Goal: Transaction & Acquisition: Purchase product/service

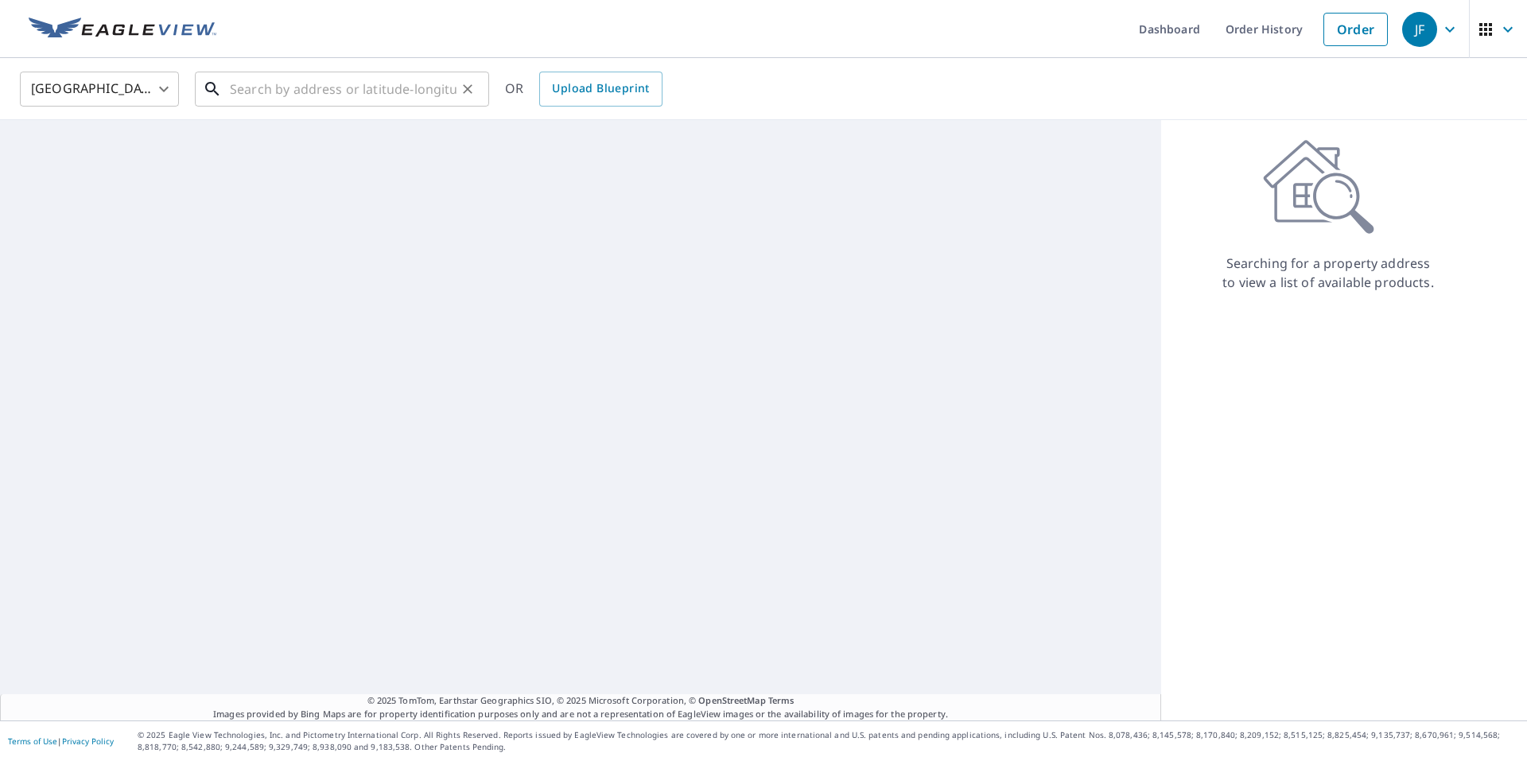
click at [267, 94] on input "text" at bounding box center [343, 89] width 227 height 45
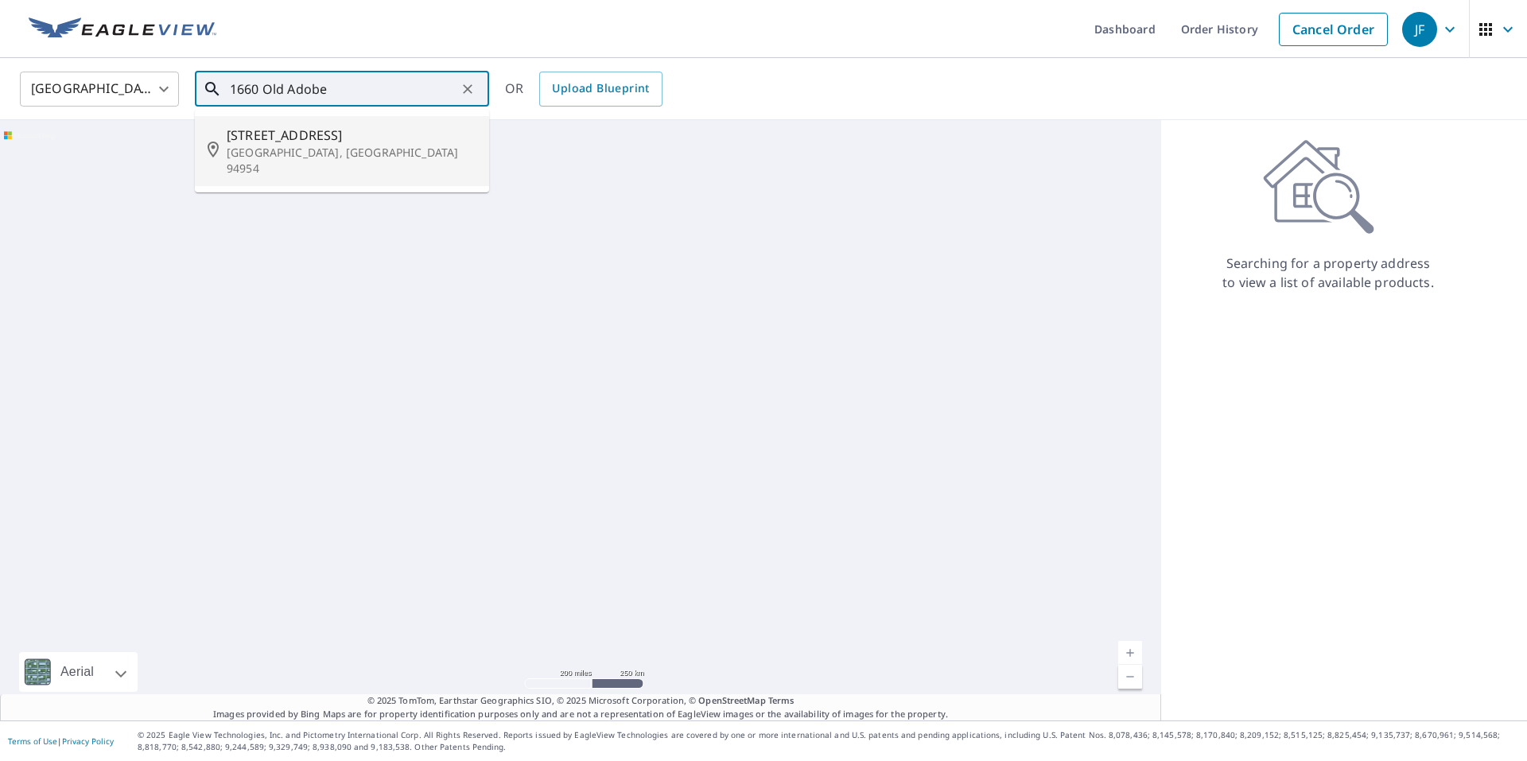
click at [252, 128] on span "[STREET_ADDRESS]" at bounding box center [352, 135] width 250 height 19
type input "[STREET_ADDRESS]"
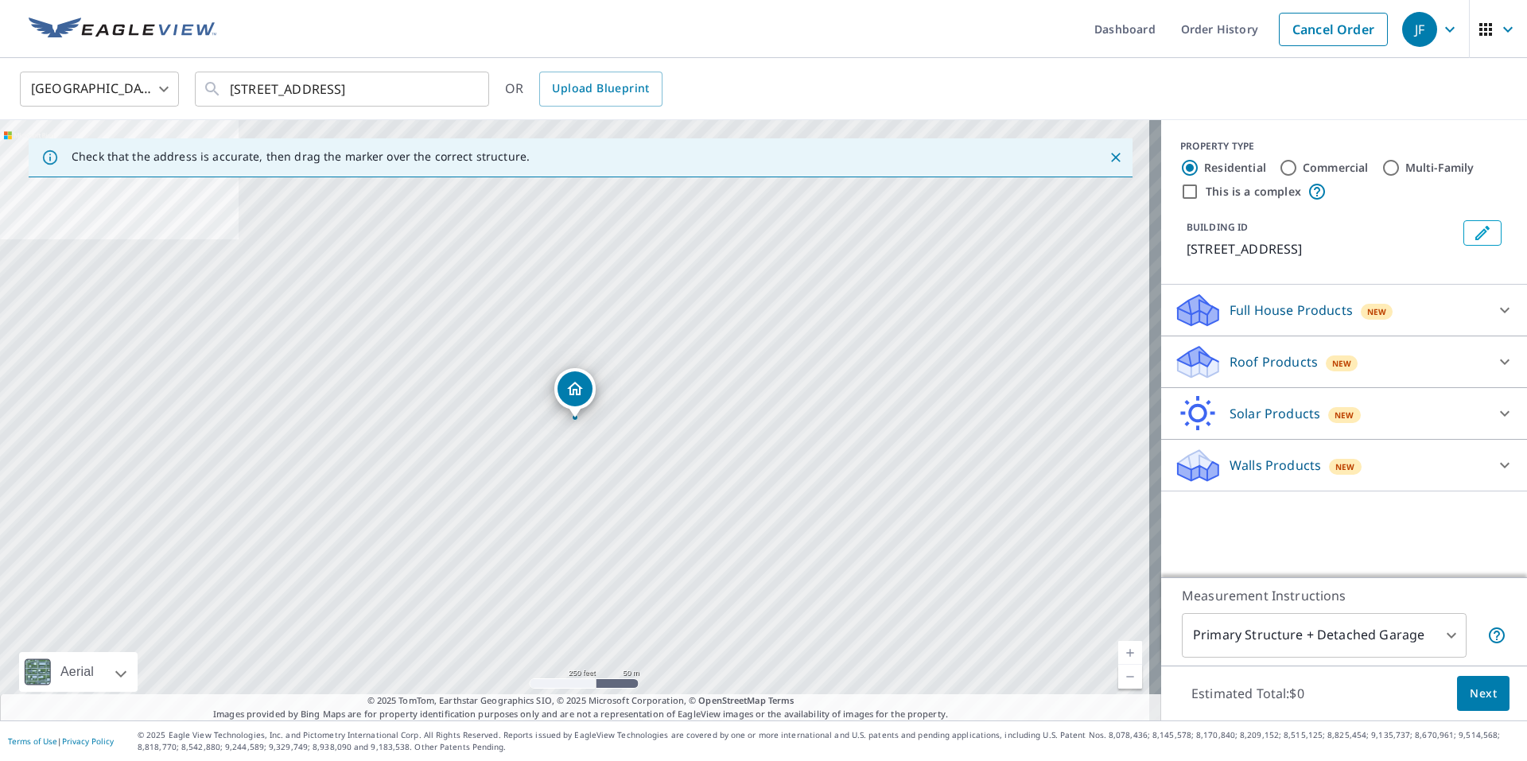
click at [1332, 359] on span "New" at bounding box center [1342, 363] width 20 height 13
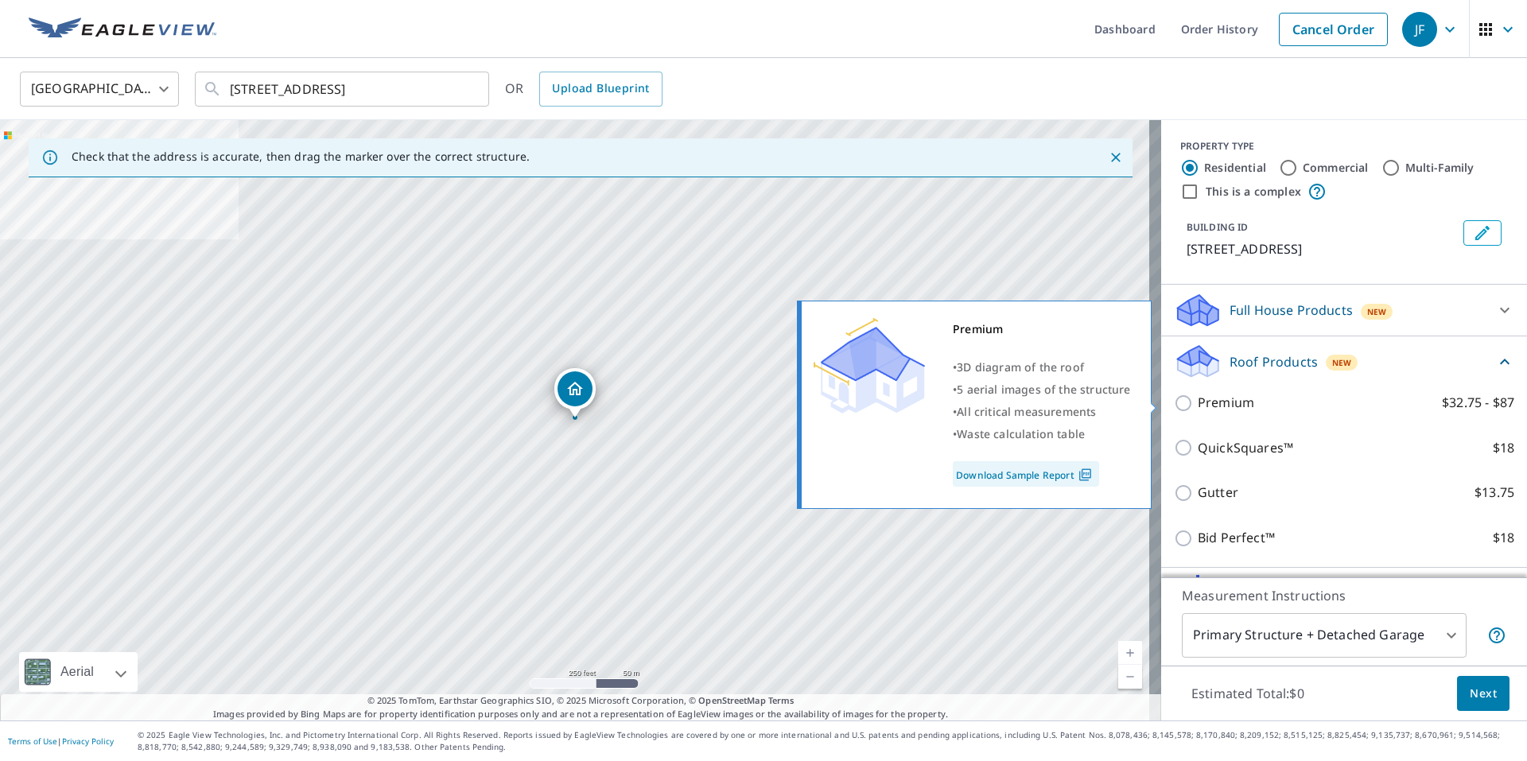
click at [1232, 403] on p "Premium" at bounding box center [1225, 403] width 56 height 20
click at [1197, 403] on input "Premium $32.75 - $87" at bounding box center [1186, 403] width 24 height 19
checkbox input "true"
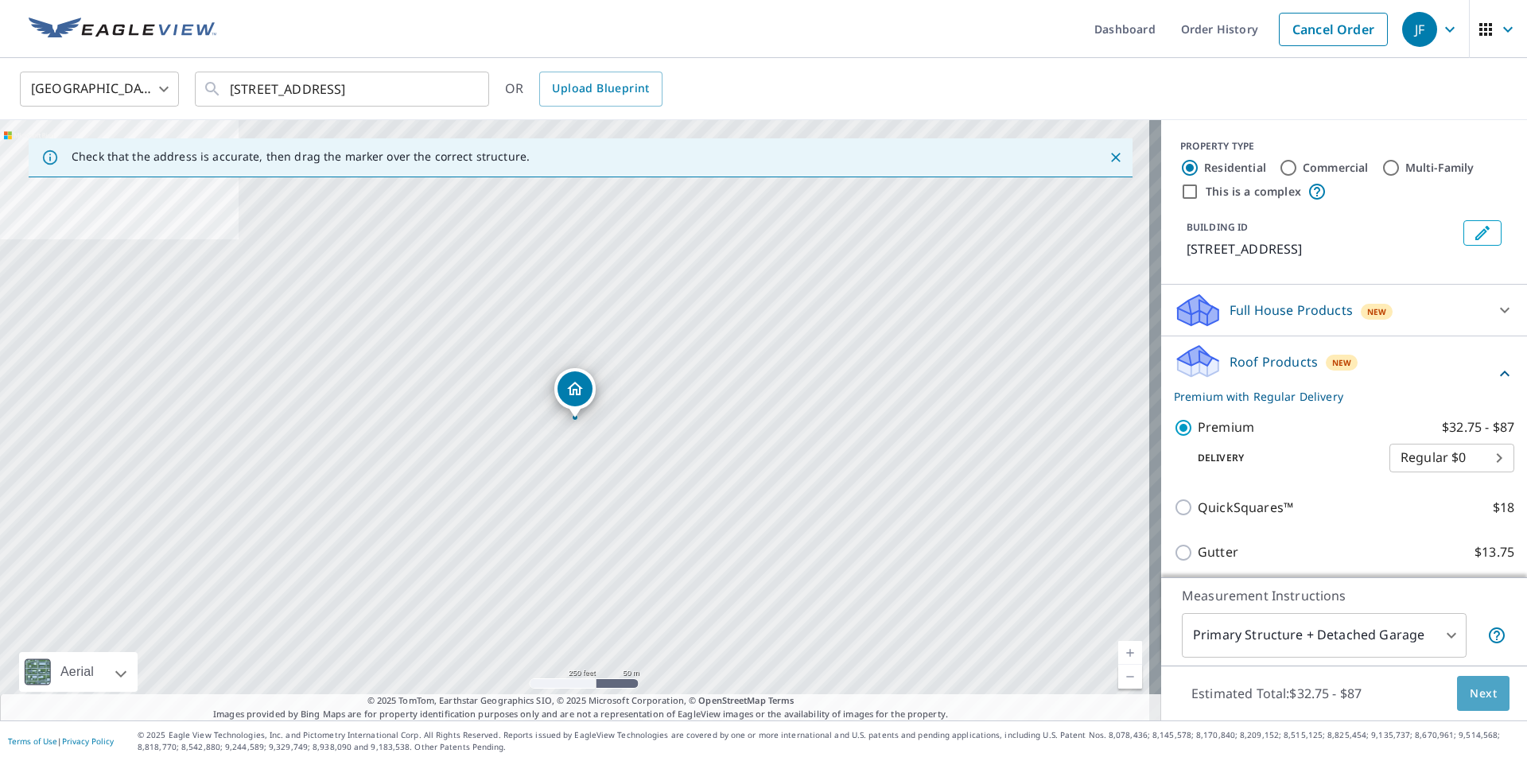
click at [1483, 680] on button "Next" at bounding box center [1483, 694] width 52 height 36
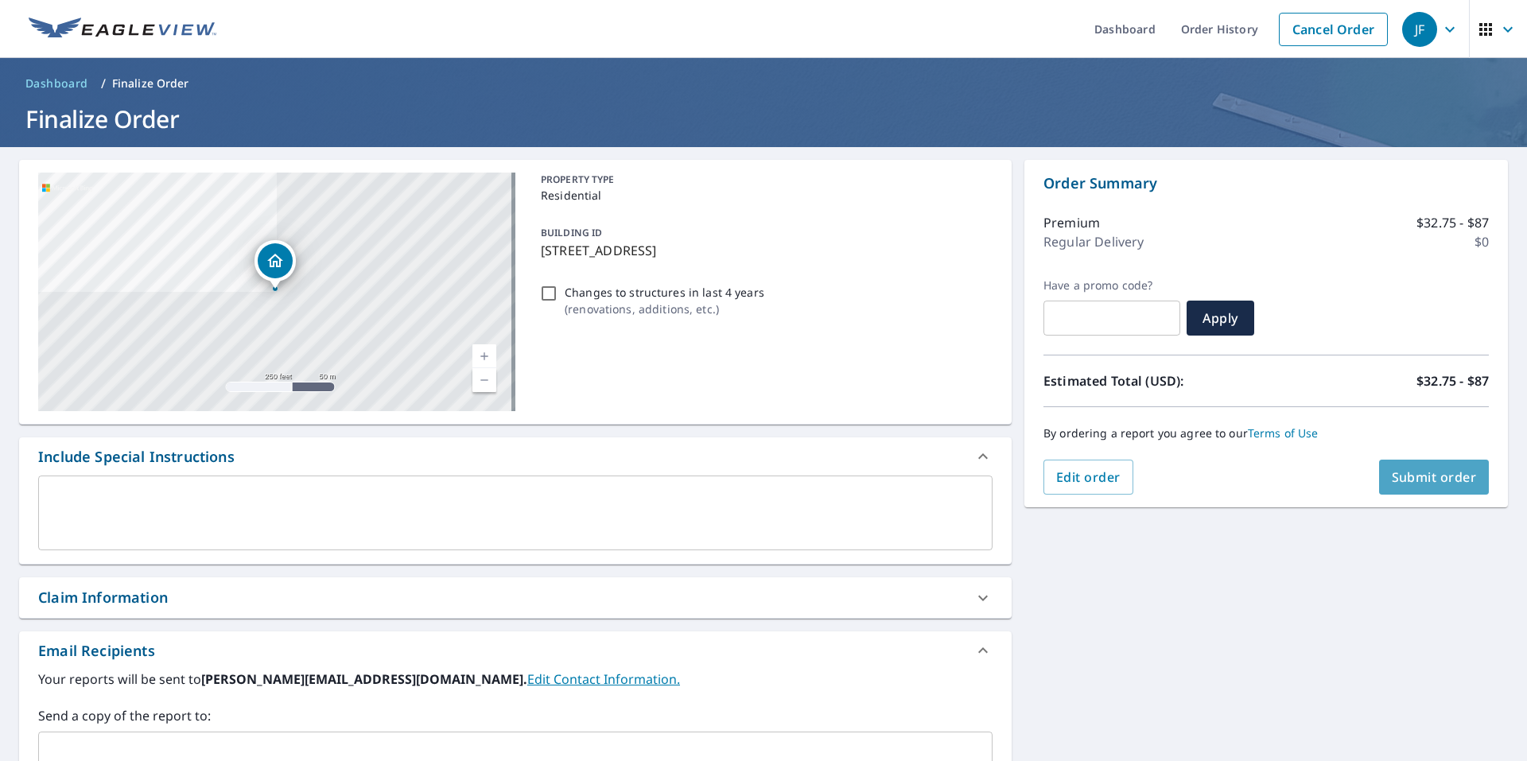
click at [1391, 474] on span "Submit order" at bounding box center [1433, 476] width 85 height 17
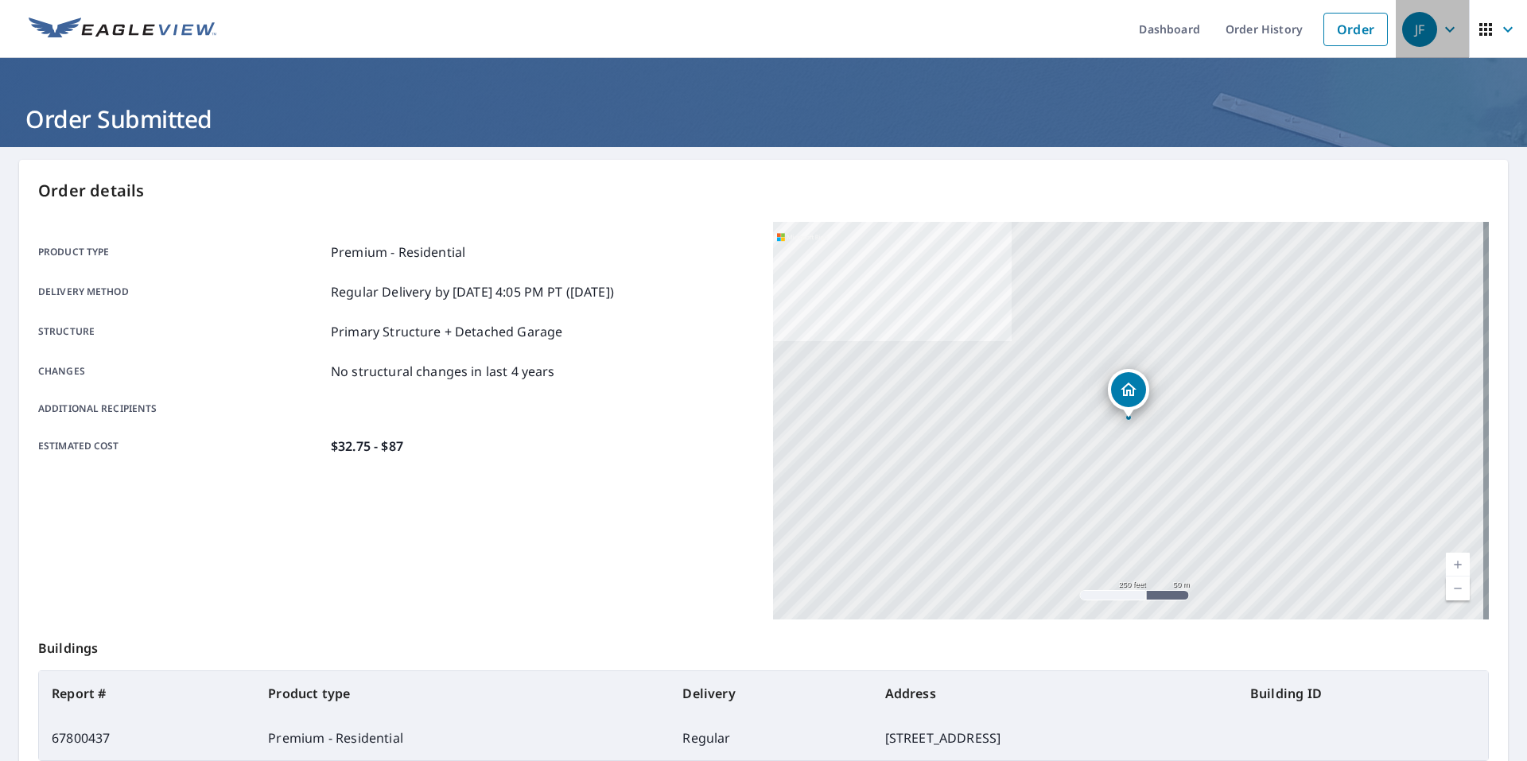
click at [1441, 23] on icon "button" at bounding box center [1449, 29] width 19 height 19
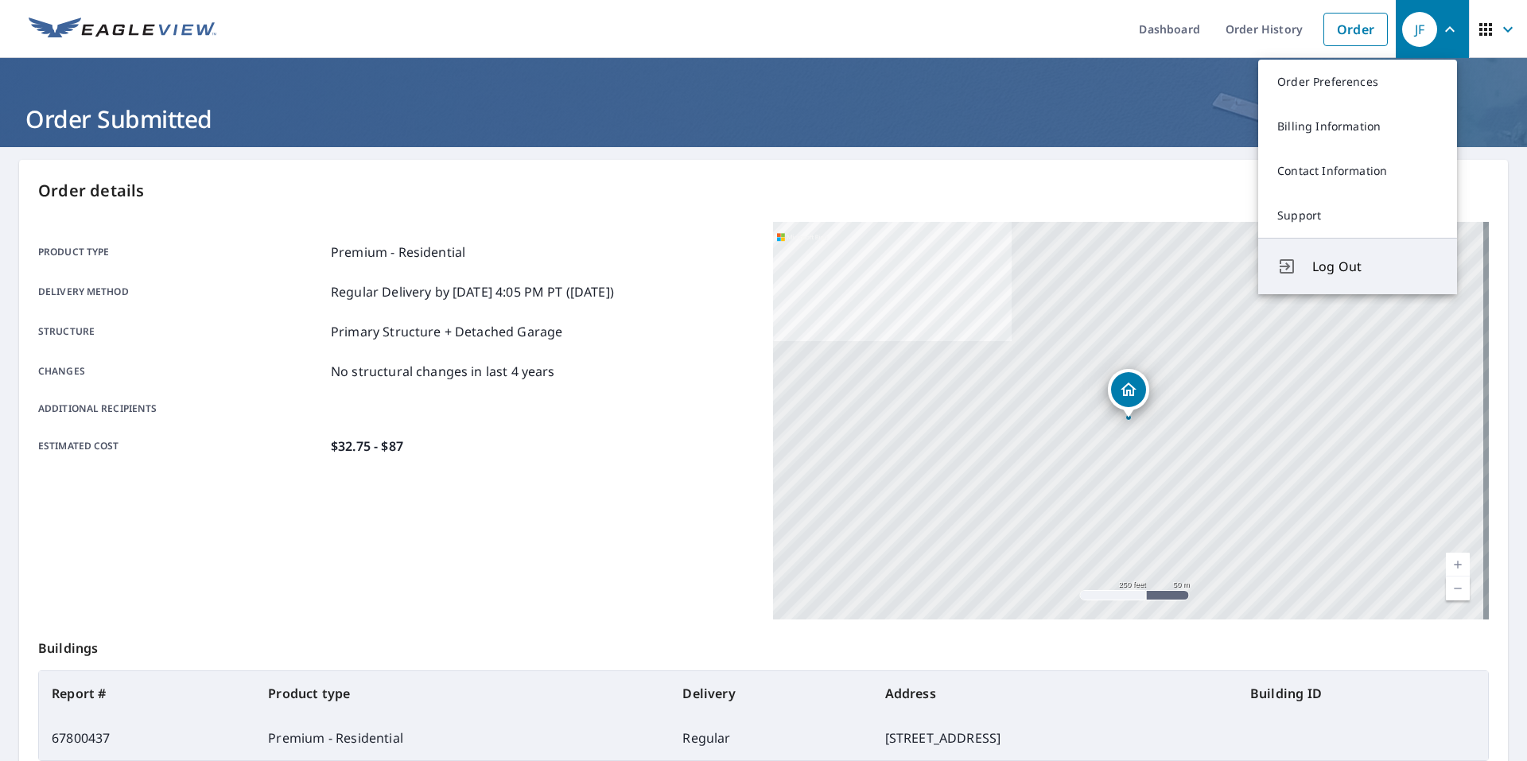
click at [1321, 260] on span "Log Out" at bounding box center [1375, 266] width 126 height 19
